Goal: Transaction & Acquisition: Subscribe to service/newsletter

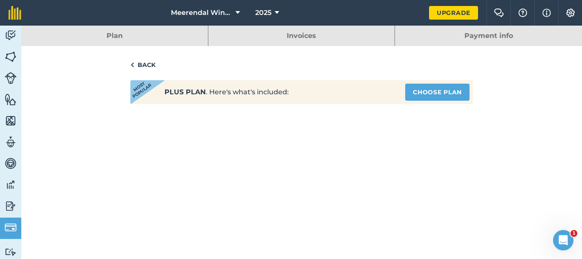
click at [125, 39] on link "Plan" at bounding box center [114, 36] width 187 height 20
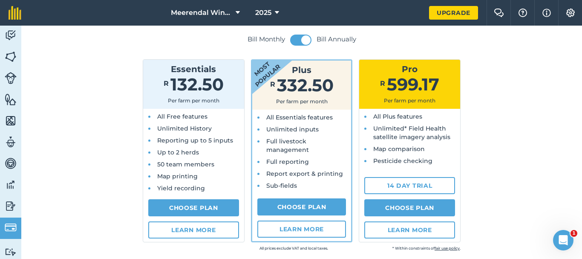
scroll to position [85, 0]
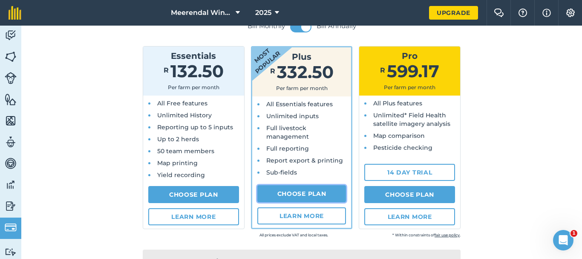
click at [302, 192] on link "Choose Plan" at bounding box center [302, 193] width 89 height 17
select select "9220acf7-288c-4cbd-b74c-53c24f79aa56"
select select "ZA"
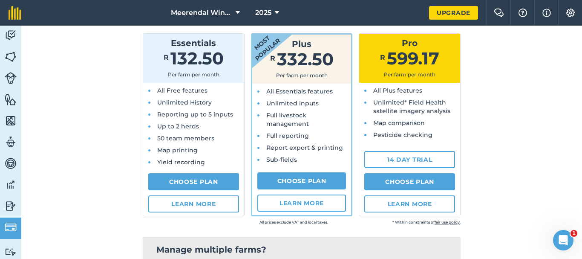
scroll to position [85, 0]
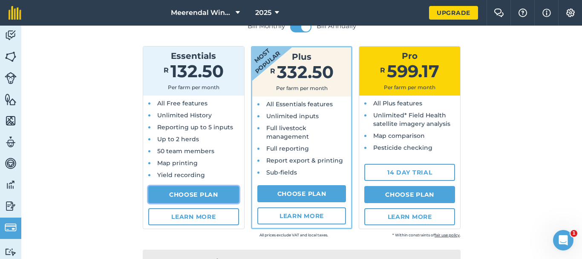
click at [186, 194] on link "Choose Plan" at bounding box center [193, 194] width 91 height 17
select select "ZA"
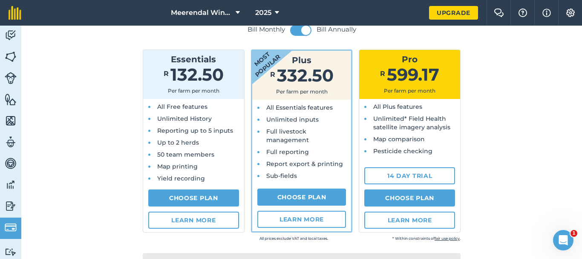
scroll to position [85, 0]
